Goal: Use online tool/utility: Utilize a website feature to perform a specific function

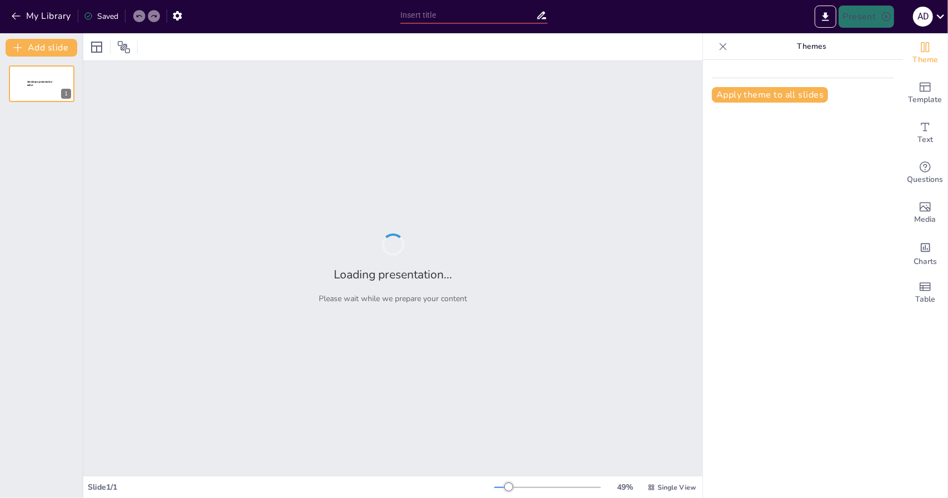
type input "Imported Kamipay - Analisis de riesgo fiscal v.0.pptx"
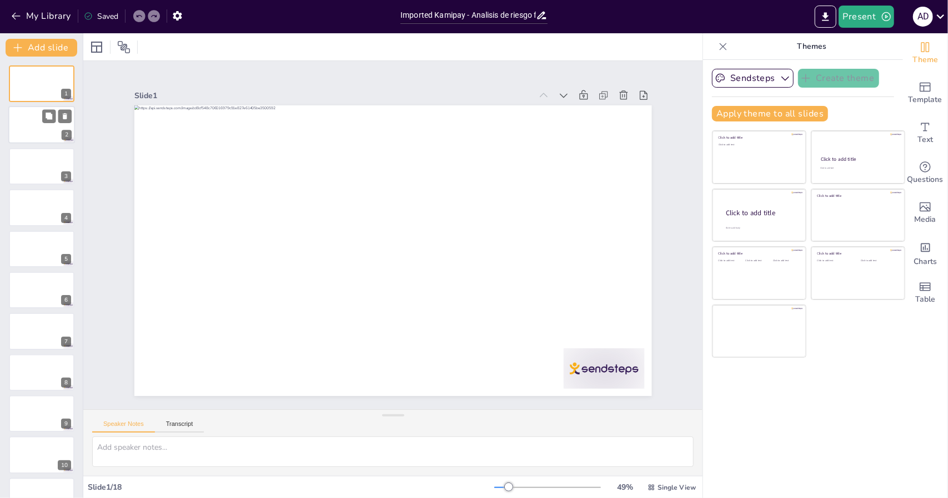
click at [51, 133] on div at bounding box center [41, 126] width 67 height 38
click at [58, 148] on div "3" at bounding box center [41, 167] width 67 height 38
click at [53, 200] on button at bounding box center [48, 199] width 13 height 13
click at [47, 319] on icon at bounding box center [49, 322] width 7 height 7
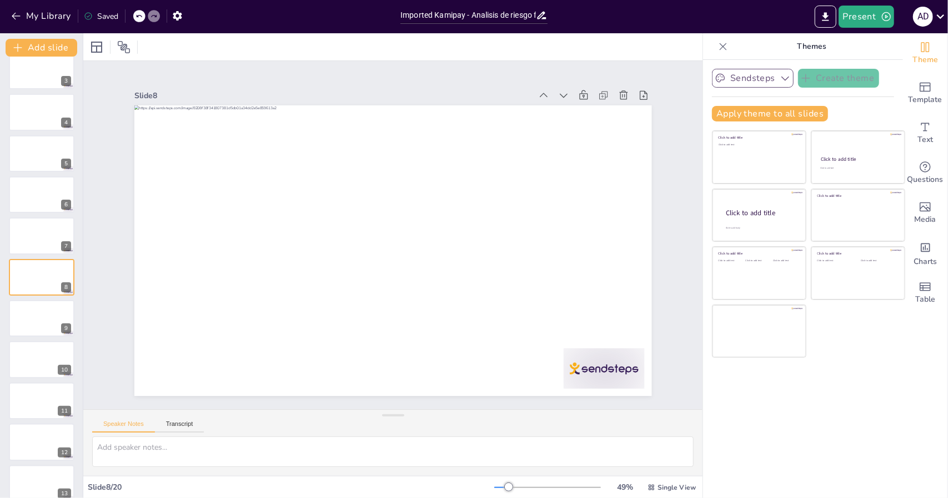
click at [779, 79] on icon "button" at bounding box center [784, 78] width 11 height 11
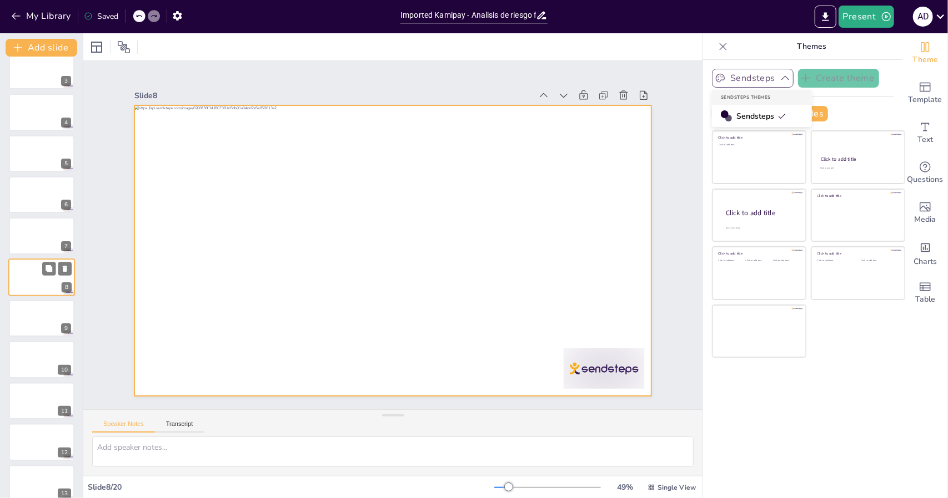
scroll to position [0, 0]
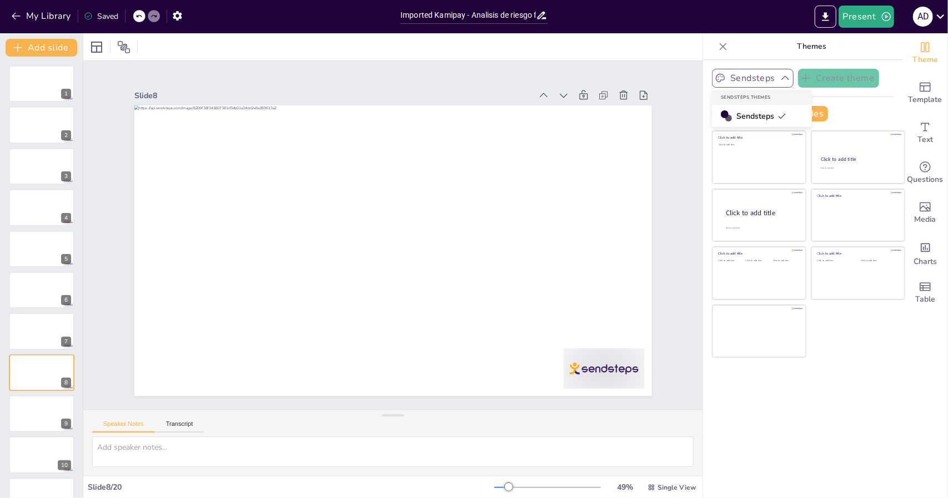
click at [773, 63] on div "Sendsteps Create theme Sendsteps Themes Sendsteps Apply theme to all slides Cli…" at bounding box center [803, 279] width 200 height 439
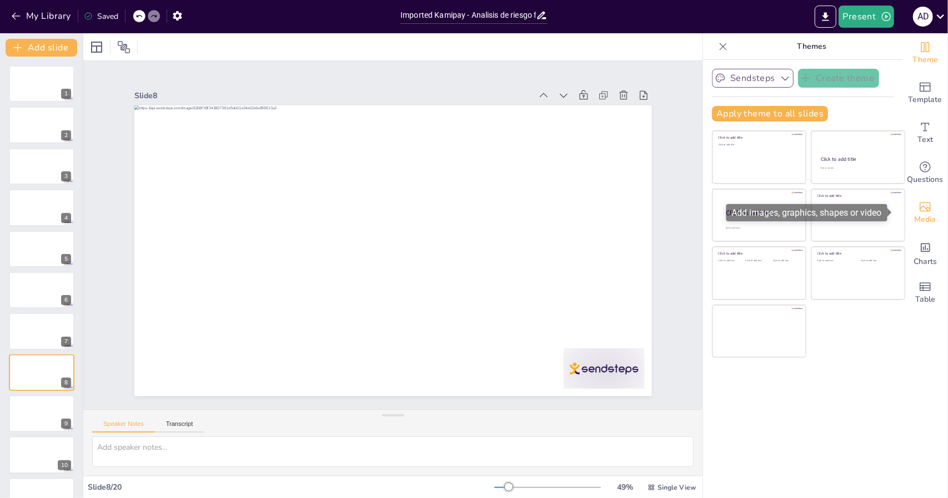
click at [917, 215] on span "Media" at bounding box center [925, 220] width 22 height 12
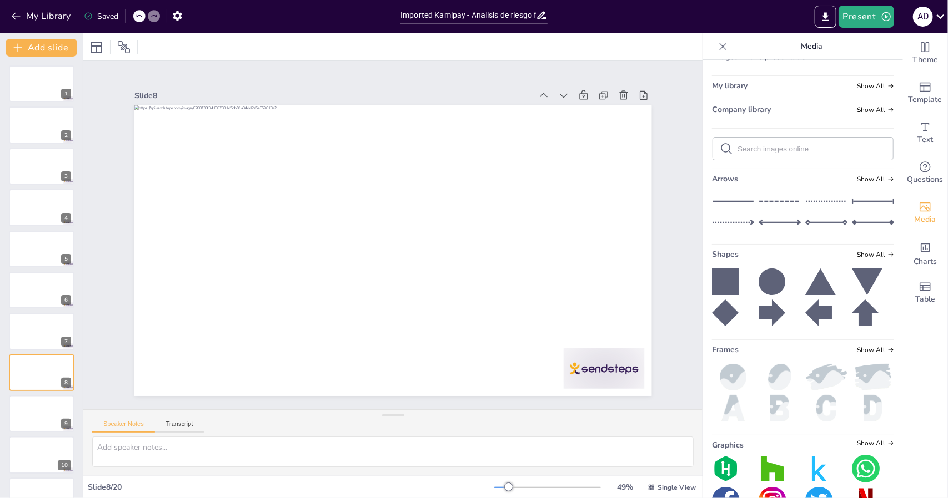
scroll to position [23, 0]
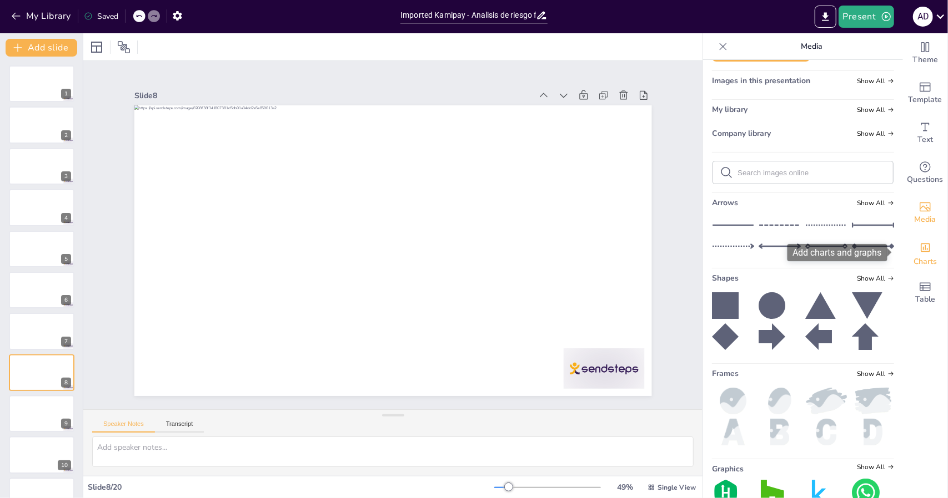
click at [920, 252] on icon "Add charts and graphs" at bounding box center [924, 248] width 9 height 9
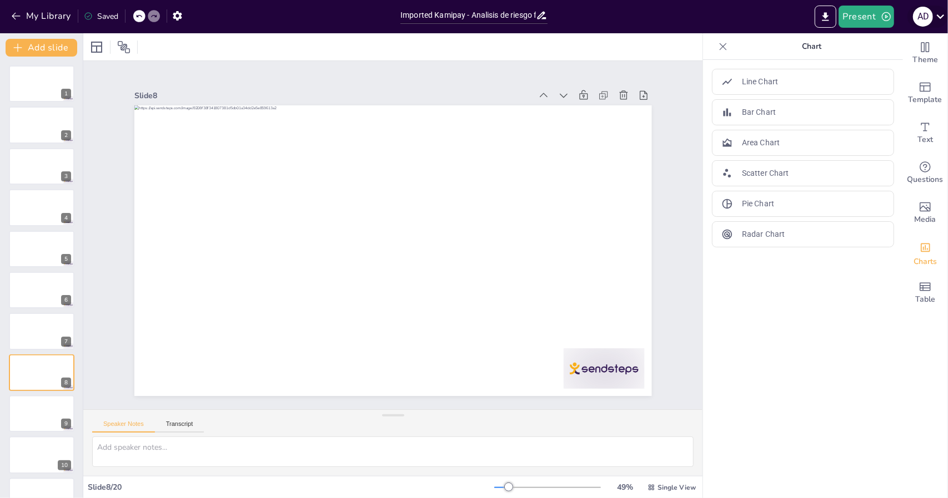
click at [942, 19] on icon at bounding box center [940, 16] width 15 height 15
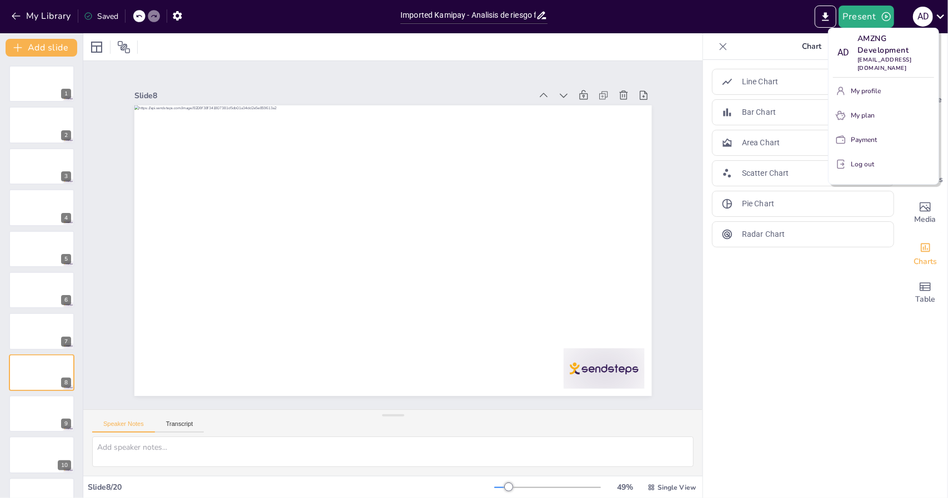
click at [794, 343] on div at bounding box center [474, 249] width 948 height 498
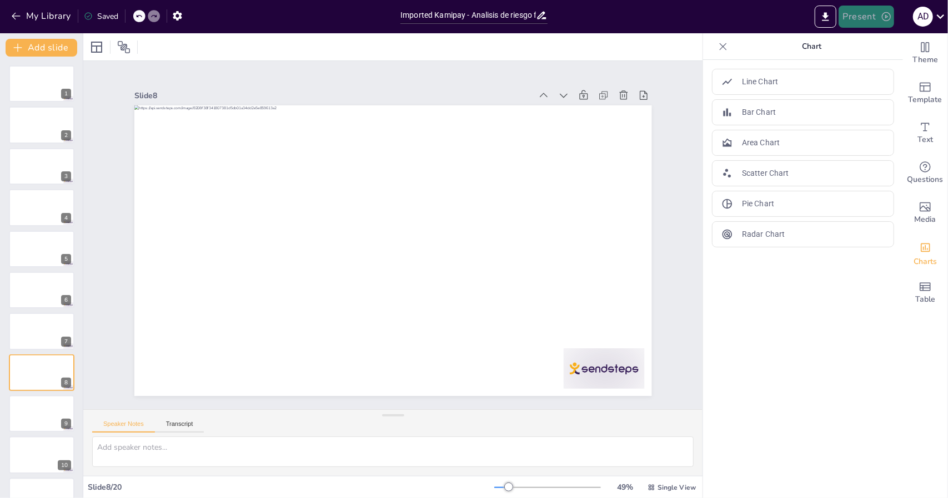
click at [868, 15] on button "Present" at bounding box center [866, 17] width 56 height 22
click at [871, 40] on li "Preview presentation" at bounding box center [882, 41] width 87 height 18
